Goal: Find specific page/section: Find specific page/section

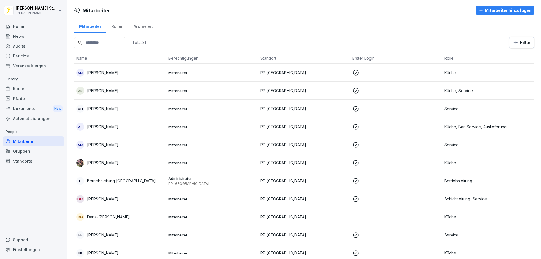
click at [23, 11] on html "[PERSON_NAME] [PERSON_NAME] Home News Audits Berichte Veranstaltungen Library K…" at bounding box center [270, 129] width 541 height 259
click at [48, 49] on html "[PERSON_NAME] [PERSON_NAME] Home News Audits Berichte Veranstaltungen Library K…" at bounding box center [270, 129] width 541 height 259
click at [25, 29] on div "Home" at bounding box center [33, 26] width 61 height 10
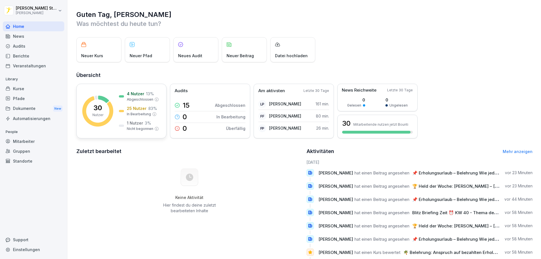
click at [136, 93] on p "4 Nutzer" at bounding box center [135, 94] width 17 height 6
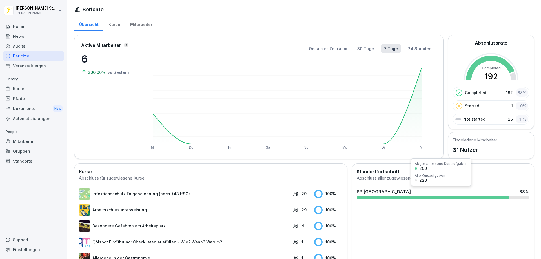
click at [457, 195] on div "PP [GEOGRAPHIC_DATA] 88 %" at bounding box center [442, 193] width 177 height 15
